Goal: Check status: Check status

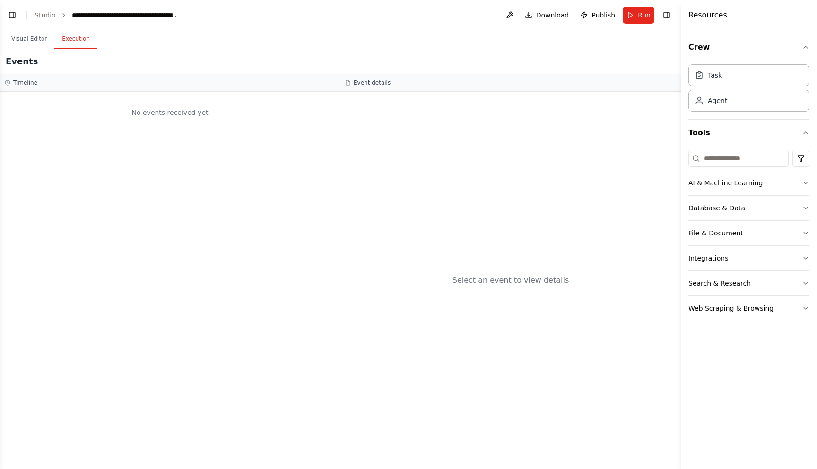
click at [59, 42] on button "Execution" at bounding box center [75, 39] width 43 height 20
click at [47, 17] on link "Studio" at bounding box center [45, 15] width 21 height 8
click at [14, 16] on button "Toggle Left Sidebar" at bounding box center [12, 15] width 13 height 13
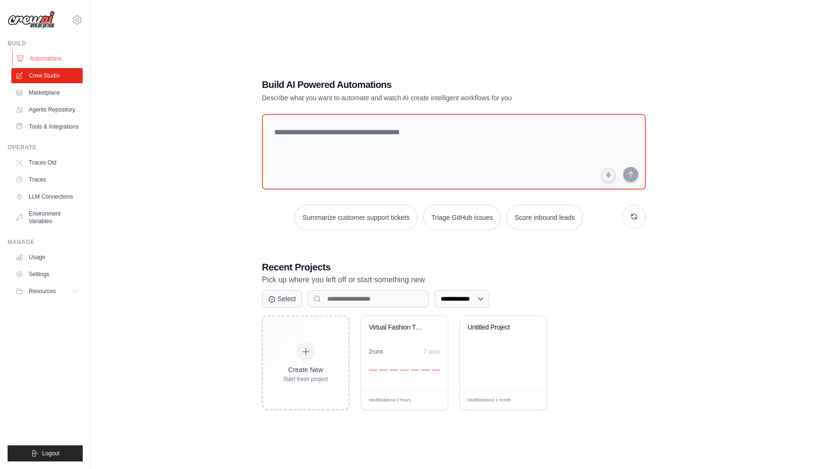
click at [72, 62] on link "Automations" at bounding box center [47, 58] width 71 height 15
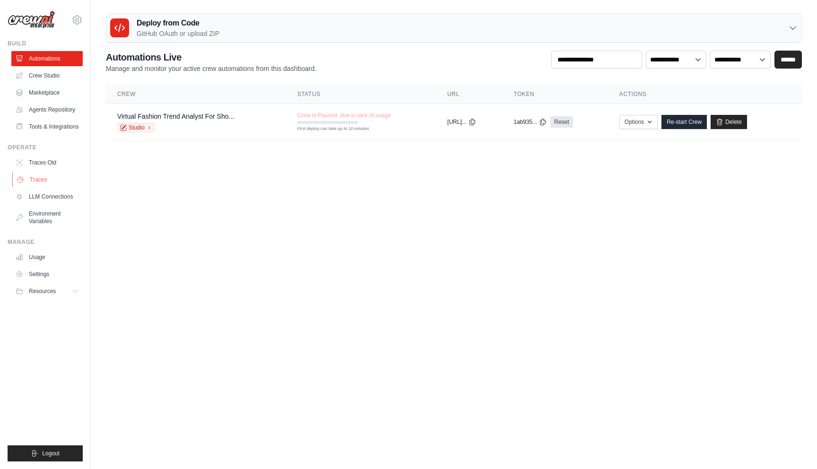
click at [62, 180] on link "Traces" at bounding box center [47, 179] width 71 height 15
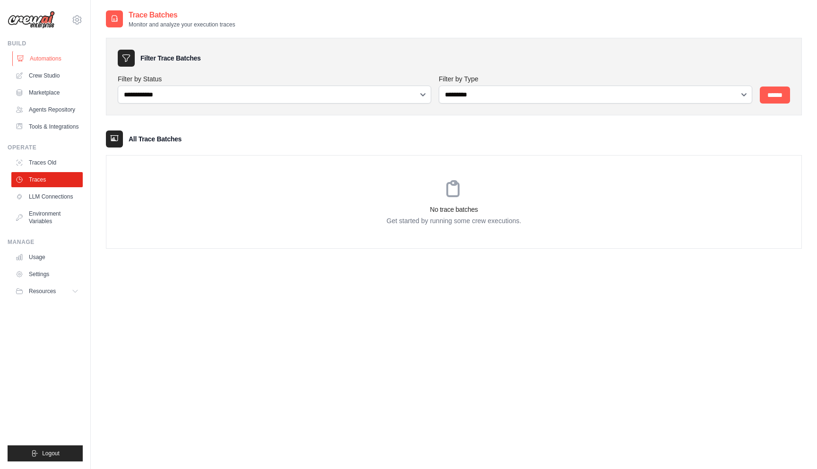
click at [63, 57] on link "Automations" at bounding box center [47, 58] width 71 height 15
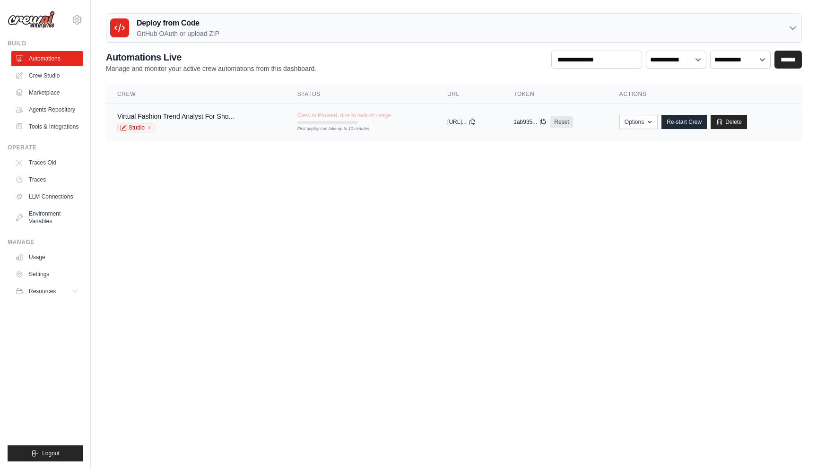
click at [189, 121] on div "Virtual Fashion Trend Analyst For Sho... Studio" at bounding box center [175, 122] width 117 height 21
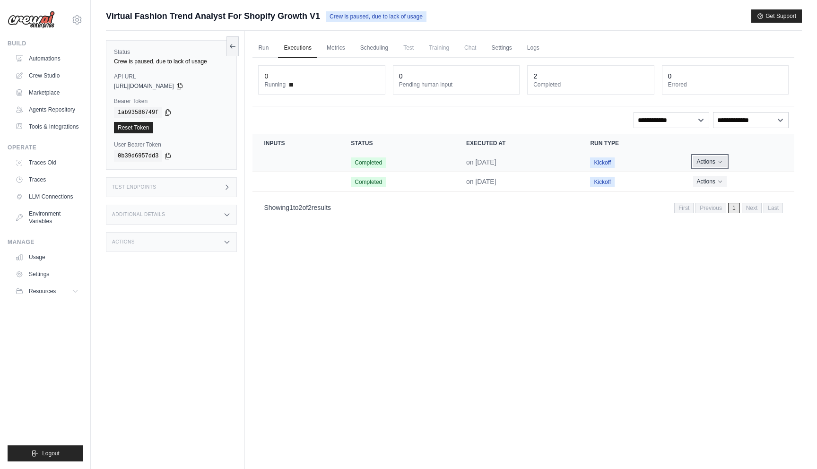
click at [719, 165] on button "Actions" at bounding box center [711, 161] width 34 height 11
click at [740, 178] on link "View Details" at bounding box center [753, 179] width 61 height 15
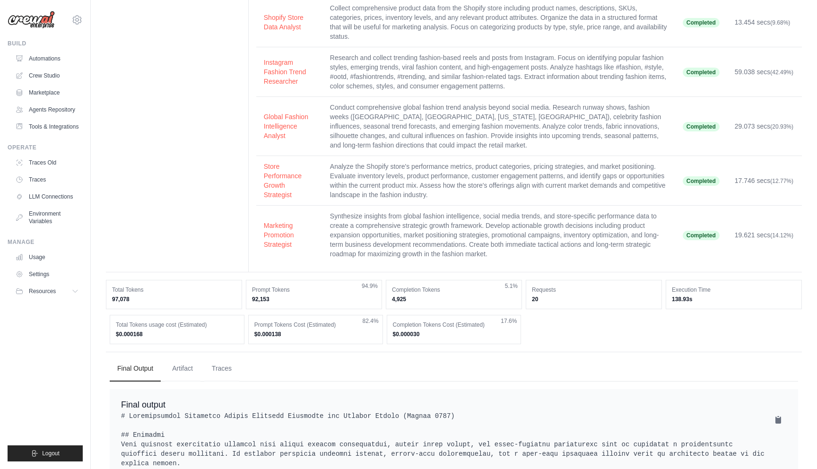
scroll to position [79, 0]
